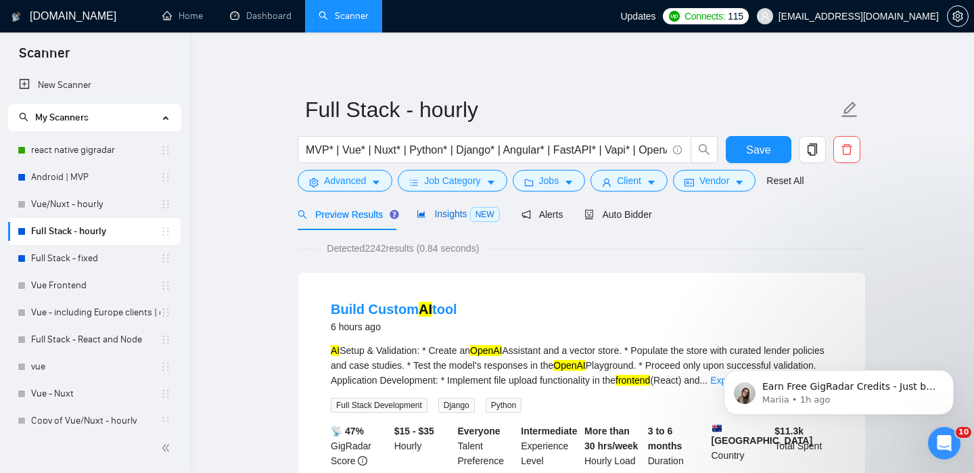
click at [450, 216] on span "Insights NEW" at bounding box center [458, 213] width 83 height 11
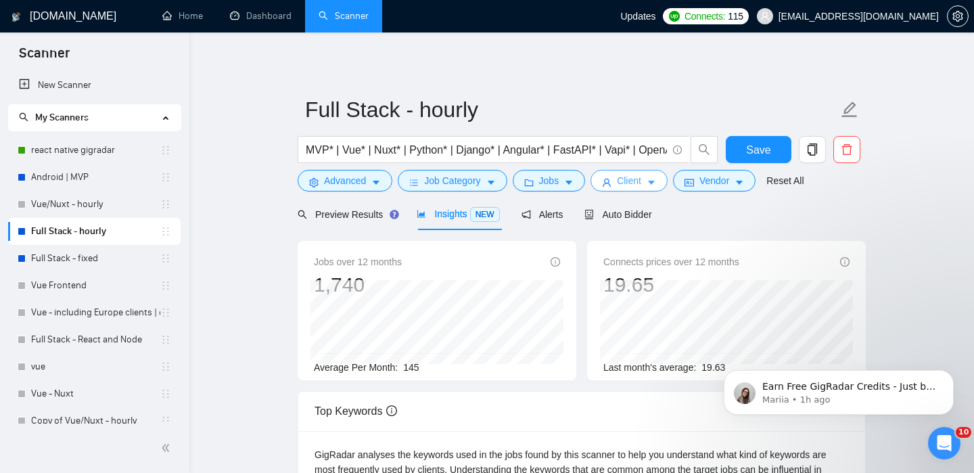
click at [668, 186] on button "Client" at bounding box center [628, 181] width 77 height 22
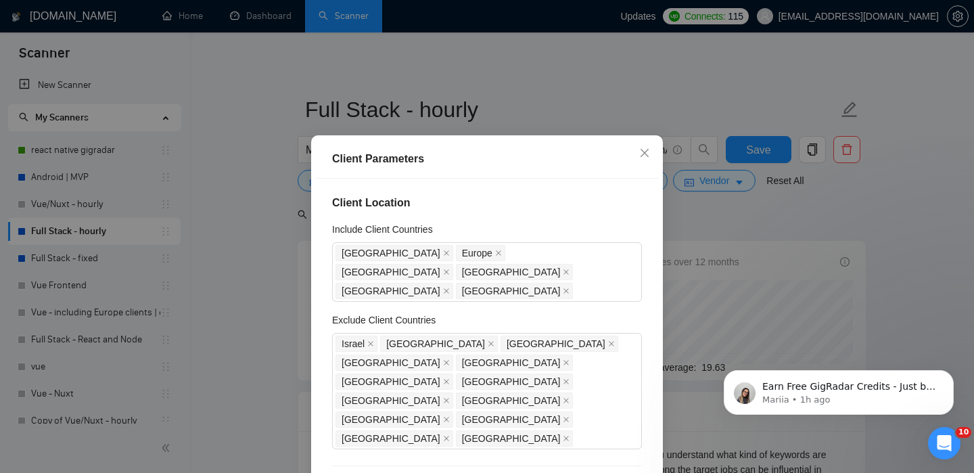
click at [709, 210] on div "Client Parameters Client Location Include Client Countries United States Europe…" at bounding box center [487, 236] width 974 height 473
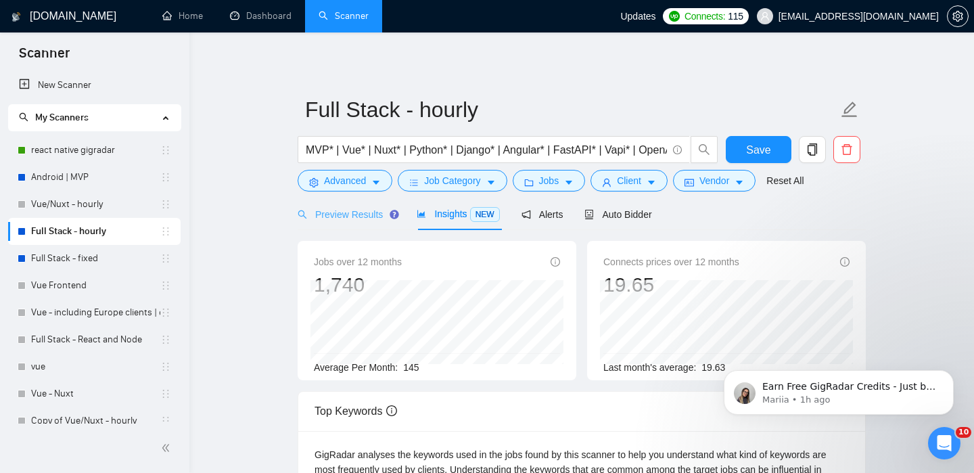
click at [363, 222] on div "Preview Results" at bounding box center [346, 214] width 97 height 32
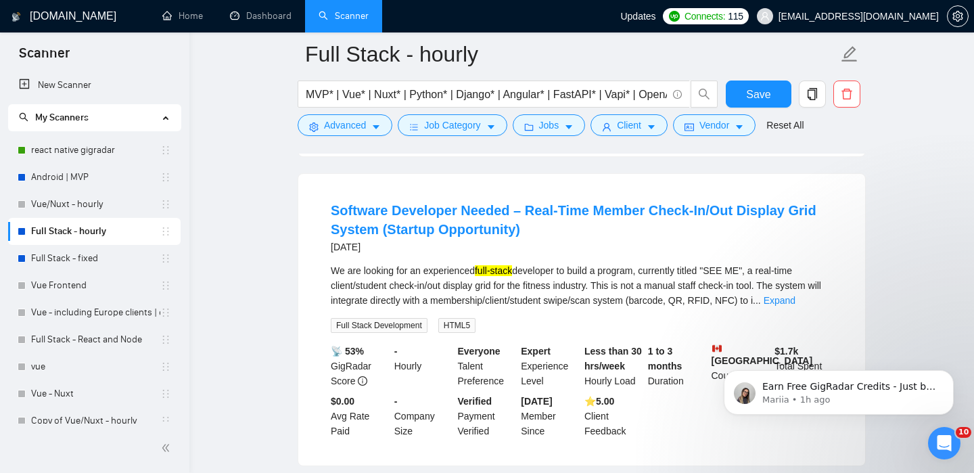
scroll to position [1305, 0]
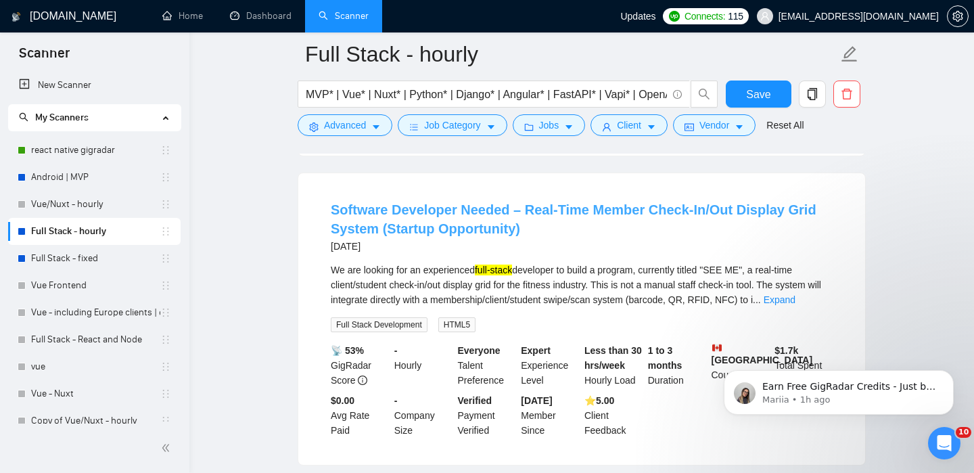
click at [352, 236] on link "Software Developer Needed – Real-Time Member Check-In/Out Display Grid System (…" at bounding box center [574, 219] width 486 height 34
